Goal: Task Accomplishment & Management: Complete application form

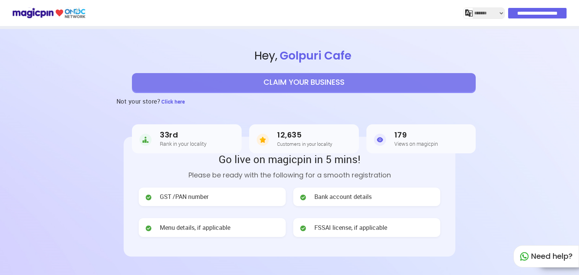
select select "*******"
click at [323, 86] on button "CLAIM YOUR BUSINESS" at bounding box center [304, 82] width 344 height 19
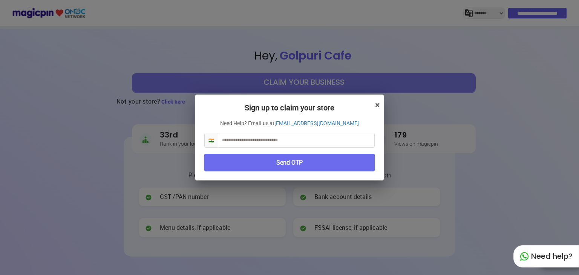
click at [285, 145] on input "text" at bounding box center [296, 141] width 156 height 14
click at [377, 100] on button "×" at bounding box center [377, 104] width 5 height 13
